Goal: Task Accomplishment & Management: Manage account settings

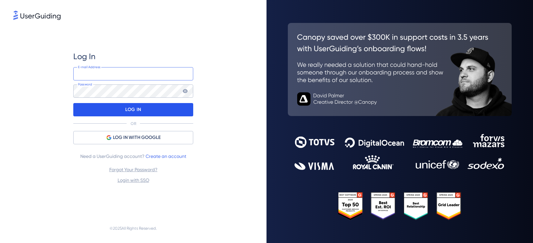
type input "[EMAIL_ADDRESS][PERSON_NAME][DOMAIN_NAME]"
click at [146, 111] on div "LOG IN" at bounding box center [133, 109] width 120 height 13
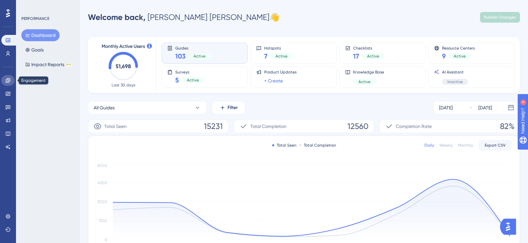
click at [8, 81] on icon at bounding box center [8, 80] width 4 height 4
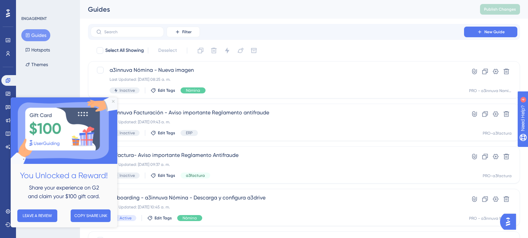
click at [112, 101] on img at bounding box center [64, 131] width 107 height 67
click at [113, 101] on icon "Close Preview" at bounding box center [113, 101] width 3 height 3
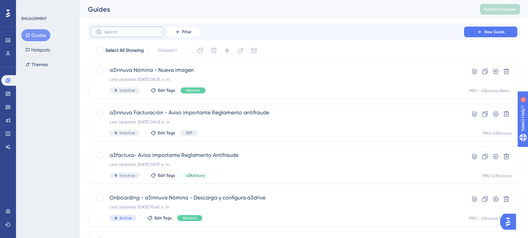
click at [111, 32] on input "text" at bounding box center [131, 32] width 54 height 5
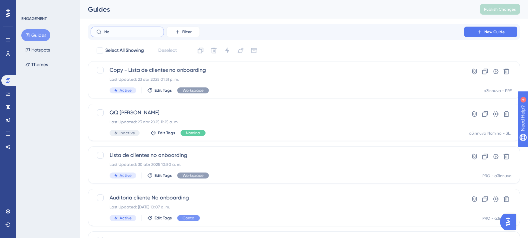
type input "Nov"
checkbox input "true"
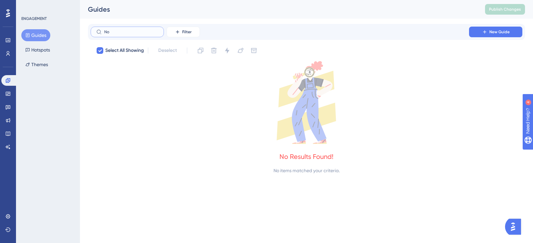
type input "N"
checkbox input "false"
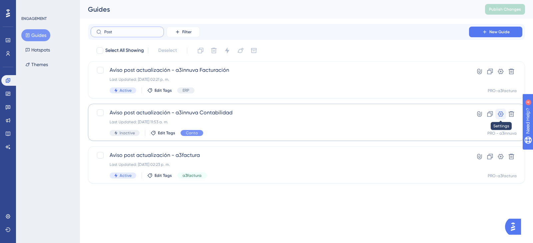
type input "Post"
click at [501, 116] on icon at bounding box center [500, 114] width 7 height 7
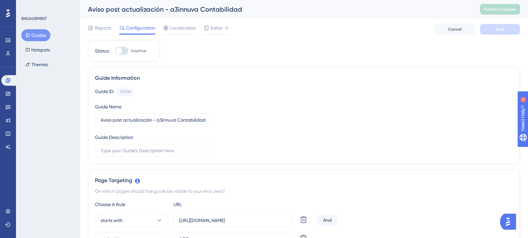
click at [123, 50] on div at bounding box center [121, 51] width 13 height 8
click at [115, 51] on input "Inactive" at bounding box center [115, 51] width 0 height 0
checkbox input "true"
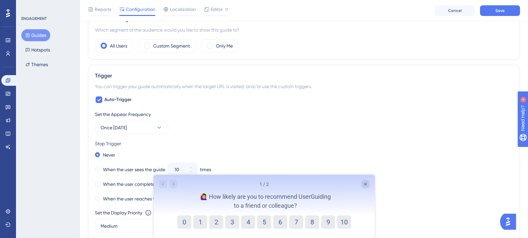
scroll to position [300, 0]
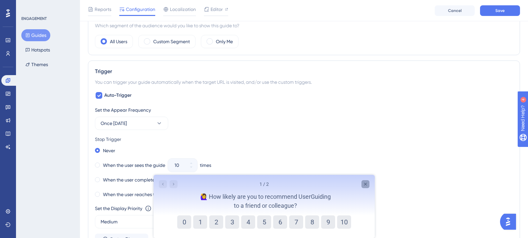
click at [367, 184] on icon "Close survey" at bounding box center [364, 184] width 5 height 5
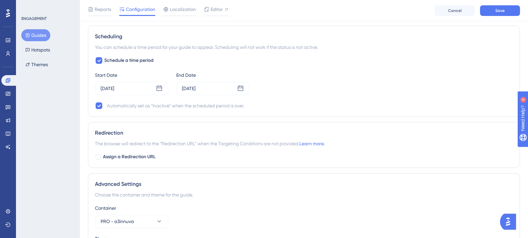
scroll to position [533, 0]
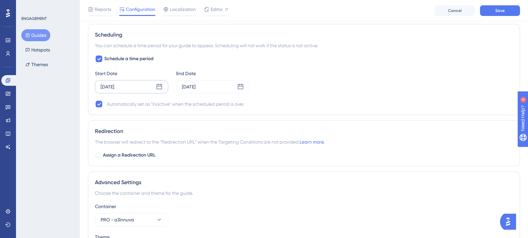
click at [160, 85] on icon at bounding box center [159, 87] width 6 height 6
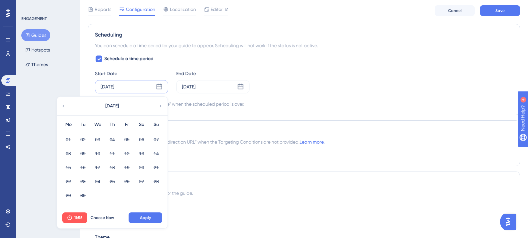
click at [285, 78] on div "Start Date [DATE] [DATE] Mo Tu We Th Fr Sa Su 01 02 03 04 05 06 07 08 09 10 11 …" at bounding box center [304, 82] width 418 height 24
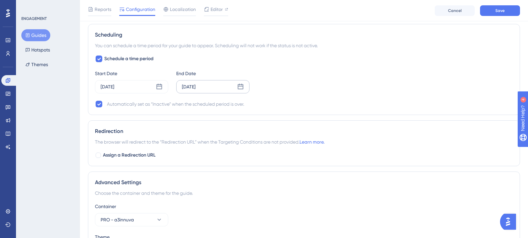
click at [241, 86] on icon at bounding box center [241, 87] width 6 height 6
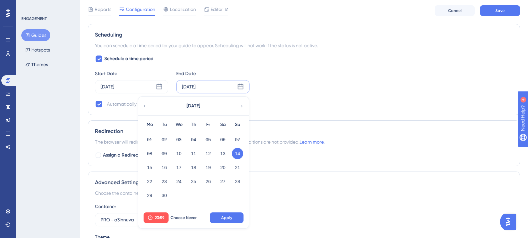
click at [243, 105] on icon at bounding box center [241, 106] width 5 height 6
click at [163, 152] on button "07" at bounding box center [163, 153] width 11 height 11
click at [226, 218] on span "Apply" at bounding box center [226, 217] width 11 height 5
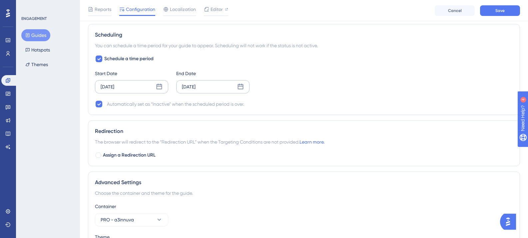
click at [159, 87] on icon at bounding box center [159, 87] width 7 height 7
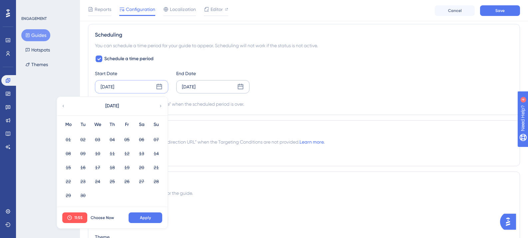
click at [159, 105] on icon at bounding box center [160, 106] width 5 height 6
click at [111, 139] on button "02" at bounding box center [112, 139] width 11 height 11
click at [77, 217] on span "11:55" at bounding box center [78, 217] width 8 height 5
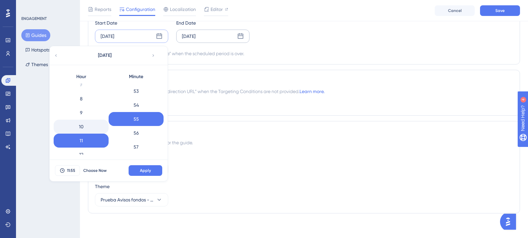
scroll to position [92, 0]
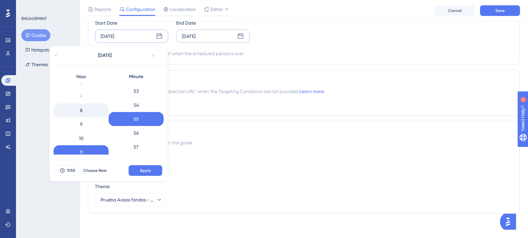
click at [82, 113] on div "8" at bounding box center [81, 111] width 55 height 14
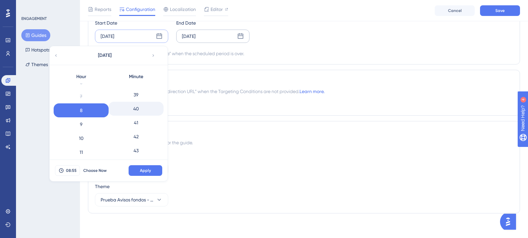
scroll to position [541, 0]
click at [143, 110] on div "40" at bounding box center [136, 109] width 55 height 14
click at [146, 167] on button "Apply" at bounding box center [146, 170] width 34 height 11
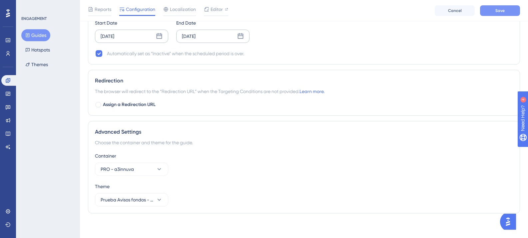
click at [501, 14] on button "Save" at bounding box center [500, 10] width 40 height 11
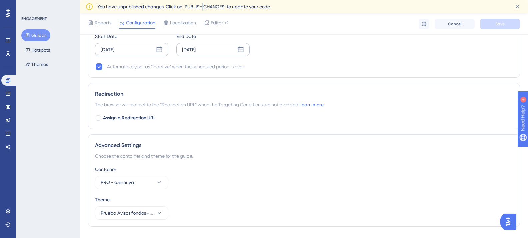
click at [204, 12] on div "You have unpublished changes. Click on ‘PUBLISH CHANGES’ to update your code." at bounding box center [303, 6] width 437 height 11
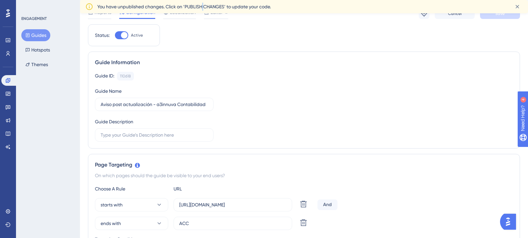
scroll to position [0, 0]
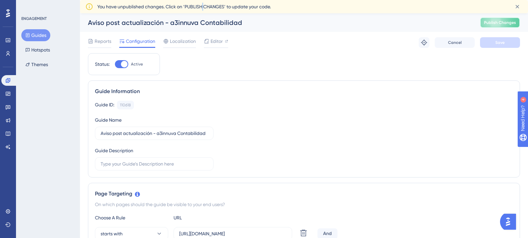
click at [500, 19] on button "Publish Changes" at bounding box center [500, 22] width 40 height 11
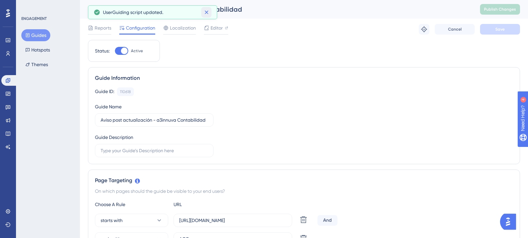
click at [207, 13] on icon at bounding box center [206, 12] width 7 height 7
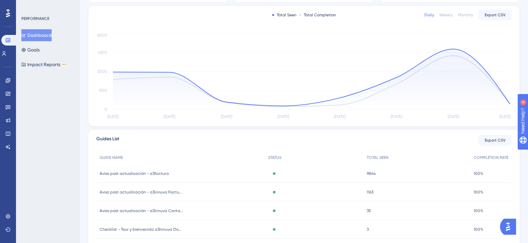
scroll to position [133, 0]
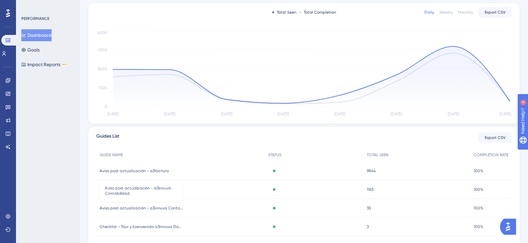
click at [133, 208] on span "Aviso post actualización - a3innuva Contabilidad" at bounding box center [141, 208] width 83 height 5
